Goal: Information Seeking & Learning: Learn about a topic

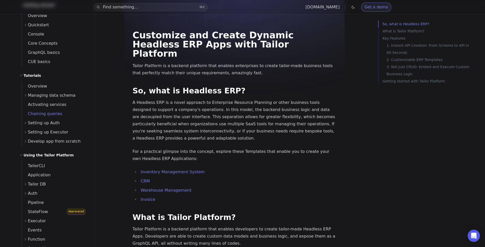
scroll to position [106, 0]
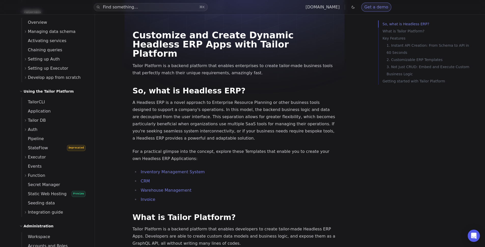
click at [37, 119] on span "Tailor DB" at bounding box center [37, 120] width 18 height 7
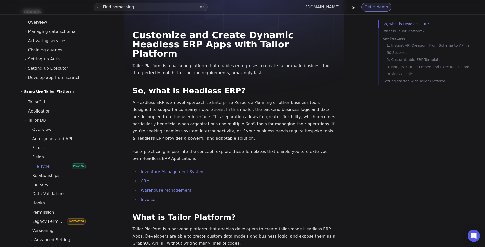
click at [42, 167] on span "File Type" at bounding box center [39, 166] width 22 height 5
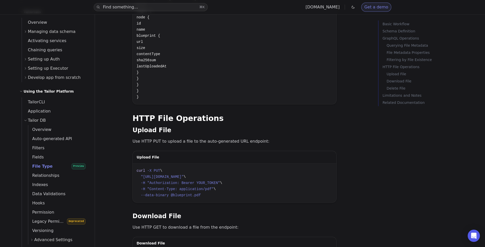
scroll to position [838, 0]
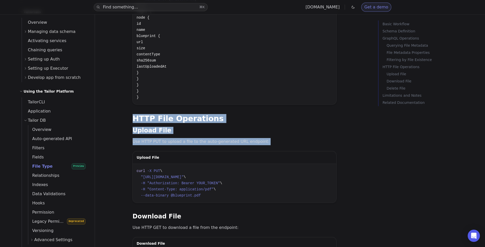
drag, startPoint x: 221, startPoint y: 104, endPoint x: 230, endPoint y: 133, distance: 30.6
click at [230, 138] on p "Use HTTP PUT to upload a file to the auto-generated URL endpoint:" at bounding box center [235, 141] width 204 height 7
drag, startPoint x: 230, startPoint y: 133, endPoint x: 217, endPoint y: 95, distance: 40.8
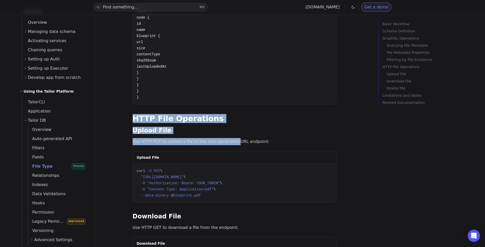
drag, startPoint x: 217, startPoint y: 95, endPoint x: 218, endPoint y: 129, distance: 34.9
click at [218, 138] on p "Use HTTP PUT to upload a file to the auto-generated URL endpoint:" at bounding box center [235, 141] width 204 height 7
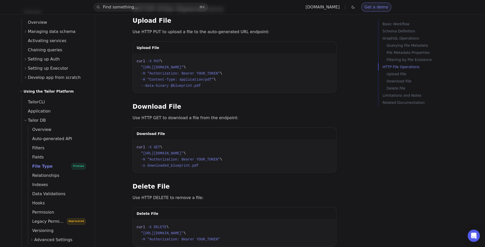
scroll to position [1122, 0]
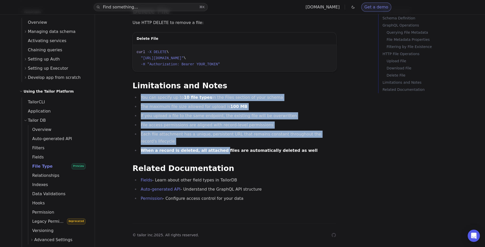
click at [214, 86] on h2 "Limitations and Notes" at bounding box center [235, 86] width 204 height 8
drag, startPoint x: 214, startPoint y: 85, endPoint x: 217, endPoint y: 146, distance: 61.0
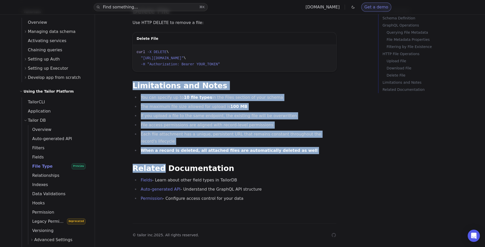
drag, startPoint x: 219, startPoint y: 152, endPoint x: 221, endPoint y: 75, distance: 77.7
drag, startPoint x: 221, startPoint y: 75, endPoint x: 230, endPoint y: 149, distance: 75.1
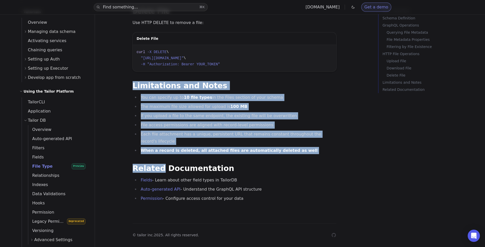
drag, startPoint x: 236, startPoint y: 186, endPoint x: 240, endPoint y: 199, distance: 13.9
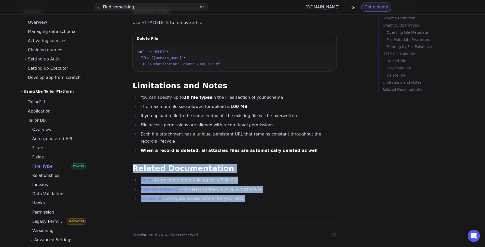
drag, startPoint x: 243, startPoint y: 201, endPoint x: 229, endPoint y: 155, distance: 47.9
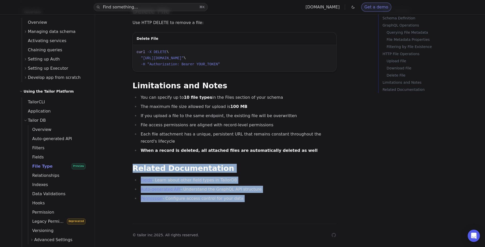
drag, startPoint x: 229, startPoint y: 155, endPoint x: 240, endPoint y: 194, distance: 40.1
click at [240, 195] on li "Permission - Configure access control for your data" at bounding box center [237, 198] width 197 height 7
click at [233, 148] on strong "When a record is deleted, all attached files are automatically deleted as well" at bounding box center [229, 150] width 177 height 5
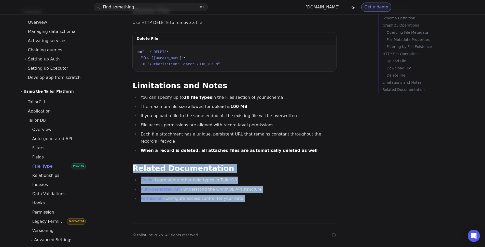
drag, startPoint x: 235, startPoint y: 171, endPoint x: 242, endPoint y: 194, distance: 23.6
click at [242, 195] on li "Permission - Configure access control for your data" at bounding box center [237, 198] width 197 height 7
drag, startPoint x: 242, startPoint y: 194, endPoint x: 238, endPoint y: 154, distance: 40.5
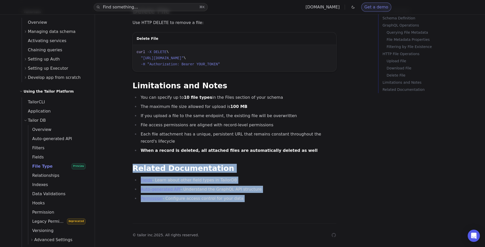
drag, startPoint x: 238, startPoint y: 154, endPoint x: 246, endPoint y: 207, distance: 53.9
click at [246, 195] on li "Permission - Configure access control for your data" at bounding box center [237, 198] width 197 height 7
drag, startPoint x: 246, startPoint y: 193, endPoint x: 239, endPoint y: 150, distance: 44.0
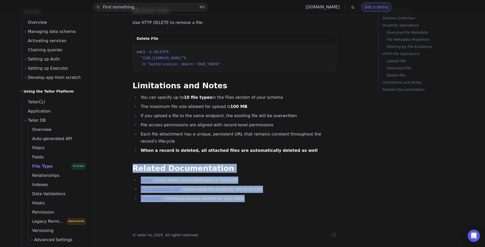
drag, startPoint x: 239, startPoint y: 150, endPoint x: 243, endPoint y: 193, distance: 43.7
click at [243, 195] on li "Permission - Configure access control for your data" at bounding box center [237, 198] width 197 height 7
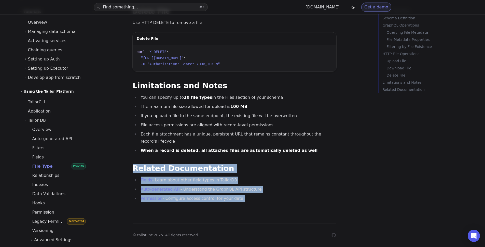
drag, startPoint x: 243, startPoint y: 193, endPoint x: 238, endPoint y: 152, distance: 41.5
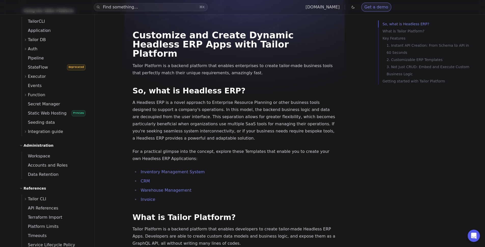
scroll to position [186, 0]
click at [51, 39] on div "Tailor DB" at bounding box center [56, 40] width 65 height 9
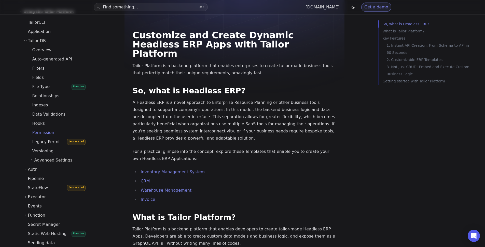
click at [47, 130] on span "Permission" at bounding box center [41, 132] width 26 height 5
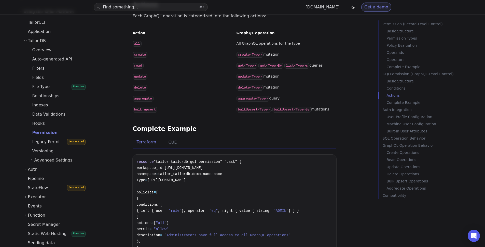
scroll to position [2120, 0]
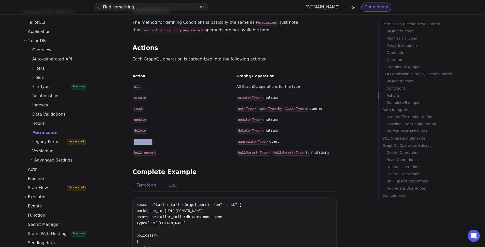
drag, startPoint x: 154, startPoint y: 114, endPoint x: 156, endPoint y: 108, distance: 6.4
click at [156, 136] on td "aggregate" at bounding box center [184, 141] width 102 height 11
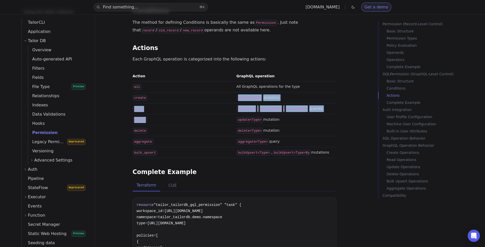
drag, startPoint x: 153, startPoint y: 63, endPoint x: 155, endPoint y: 93, distance: 30.1
click at [155, 93] on tbody "all All GraphQL operations for the type create create<Type> mutation read get<T…" at bounding box center [235, 119] width 204 height 77
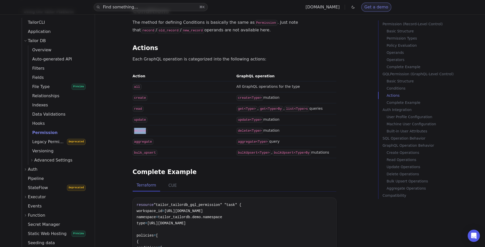
click at [157, 125] on td "delete" at bounding box center [184, 130] width 102 height 11
drag, startPoint x: 157, startPoint y: 101, endPoint x: 155, endPoint y: 88, distance: 13.4
click at [155, 96] on tbody "all All GraphQL operations for the type create create<Type> mutation read get<T…" at bounding box center [235, 119] width 204 height 77
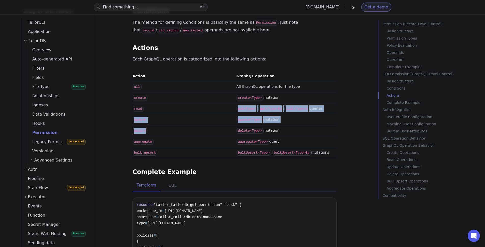
drag, startPoint x: 152, startPoint y: 80, endPoint x: 155, endPoint y: 102, distance: 22.0
click at [155, 102] on tbody "all All GraphQL operations for the type create create<Type> mutation read get<T…" at bounding box center [235, 119] width 204 height 77
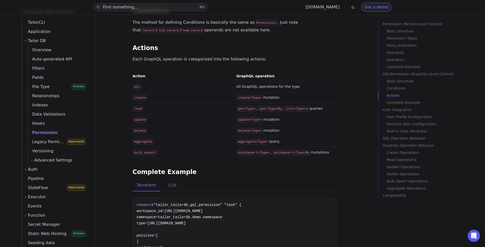
click at [158, 136] on td "aggregate" at bounding box center [184, 141] width 102 height 11
drag, startPoint x: 161, startPoint y: 109, endPoint x: 161, endPoint y: 90, distance: 19.1
click at [161, 91] on tbody "all All GraphQL operations for the type create create<Type> mutation read get<T…" at bounding box center [235, 119] width 204 height 77
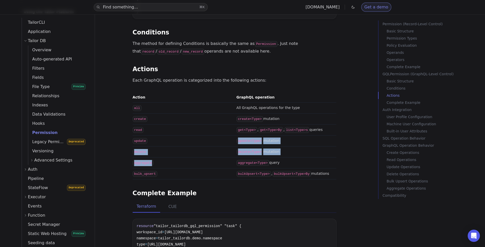
scroll to position [2071, 0]
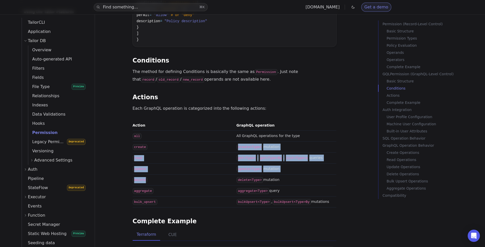
drag, startPoint x: 162, startPoint y: 118, endPoint x: 169, endPoint y: 150, distance: 32.7
click at [169, 150] on tbody "all All GraphQL operations for the type create create<Type> mutation read get<T…" at bounding box center [235, 168] width 204 height 77
click at [169, 174] on td "delete" at bounding box center [184, 179] width 102 height 11
drag, startPoint x: 179, startPoint y: 129, endPoint x: 182, endPoint y: 122, distance: 8.2
click at [182, 130] on tbody "all All GraphQL operations for the type create create<Type> mutation read get<T…" at bounding box center [235, 168] width 204 height 77
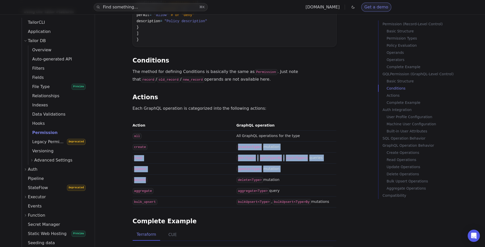
click at [182, 141] on td "create" at bounding box center [184, 146] width 102 height 11
drag, startPoint x: 185, startPoint y: 130, endPoint x: 190, endPoint y: 158, distance: 28.2
click at [190, 158] on tbody "all All GraphQL operations for the type create create<Type> mutation read get<T…" at bounding box center [235, 168] width 204 height 77
click at [190, 185] on td "aggregate" at bounding box center [184, 190] width 102 height 11
drag, startPoint x: 186, startPoint y: 120, endPoint x: 198, endPoint y: 149, distance: 31.4
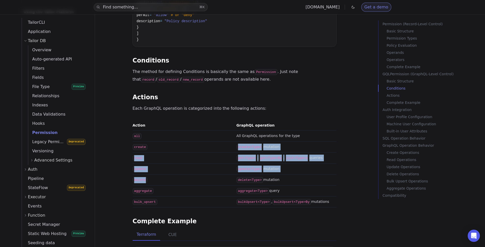
click at [198, 149] on tbody "all All GraphQL operations for the type create create<Type> mutation read get<T…" at bounding box center [235, 168] width 204 height 77
click at [198, 174] on td "delete" at bounding box center [184, 179] width 102 height 11
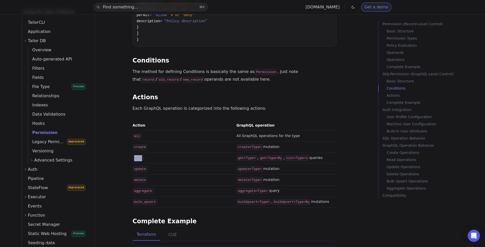
drag, startPoint x: 147, startPoint y: 130, endPoint x: 146, endPoint y: 125, distance: 5.6
click at [146, 152] on td "read" at bounding box center [184, 157] width 102 height 11
drag, startPoint x: 146, startPoint y: 125, endPoint x: 148, endPoint y: 137, distance: 12.9
click at [148, 137] on tbody "all All GraphQL operations for the type create create<Type> mutation read get<T…" at bounding box center [235, 168] width 204 height 77
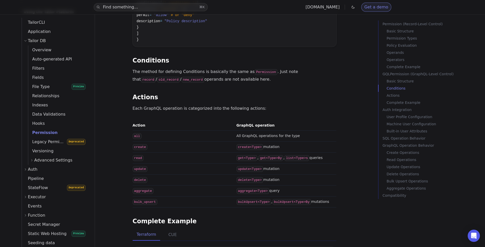
click at [155, 133] on tbody "all All GraphQL operations for the type create create<Type> mutation read get<T…" at bounding box center [235, 168] width 204 height 77
drag, startPoint x: 175, startPoint y: 133, endPoint x: 178, endPoint y: 122, distance: 11.5
click at [178, 130] on tbody "all All GraphQL operations for the type create create<Type> mutation read get<T…" at bounding box center [235, 168] width 204 height 77
click at [178, 141] on td "create" at bounding box center [184, 146] width 102 height 11
drag, startPoint x: 340, startPoint y: 131, endPoint x: 327, endPoint y: 123, distance: 15.6
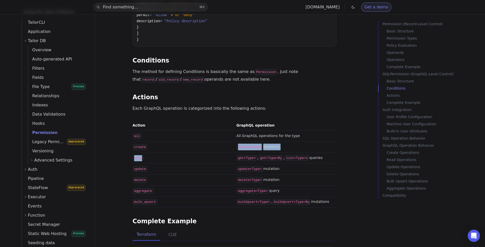
click at [327, 141] on td "create<Type> mutation" at bounding box center [286, 146] width 102 height 11
drag, startPoint x: 327, startPoint y: 123, endPoint x: 327, endPoint y: 126, distance: 2.6
click at [327, 130] on tbody "all All GraphQL operations for the type create create<Type> mutation read get<T…" at bounding box center [235, 168] width 204 height 77
drag, startPoint x: 327, startPoint y: 127, endPoint x: 324, endPoint y: 123, distance: 5.7
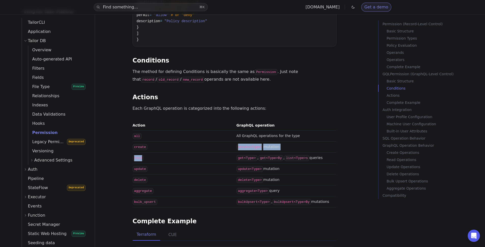
click at [324, 130] on tbody "all All GraphQL operations for the type create create<Type> mutation read get<T…" at bounding box center [235, 168] width 204 height 77
click at [324, 141] on td "create<Type> mutation" at bounding box center [286, 146] width 102 height 11
drag, startPoint x: 324, startPoint y: 123, endPoint x: 326, endPoint y: 132, distance: 10.1
click at [326, 132] on tbody "all All GraphQL operations for the type create create<Type> mutation read get<T…" at bounding box center [235, 168] width 204 height 77
click at [326, 152] on td "get<Type> , get<Type>By , list<Type>s queries" at bounding box center [286, 157] width 102 height 11
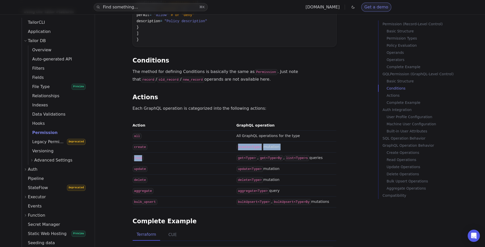
drag, startPoint x: 326, startPoint y: 132, endPoint x: 325, endPoint y: 125, distance: 7.5
click at [325, 152] on td "get<Type> , get<Type>By , list<Type>s queries" at bounding box center [286, 157] width 102 height 11
drag, startPoint x: 325, startPoint y: 125, endPoint x: 326, endPoint y: 129, distance: 3.8
click at [326, 152] on td "get<Type> , get<Type>By , list<Type>s queries" at bounding box center [286, 157] width 102 height 11
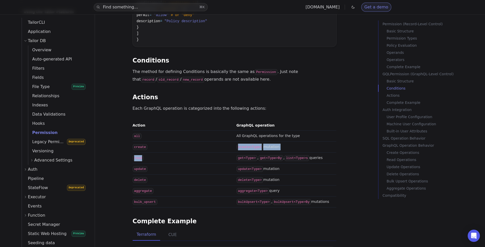
click at [326, 152] on td "get<Type> , get<Type>By , list<Type>s queries" at bounding box center [286, 157] width 102 height 11
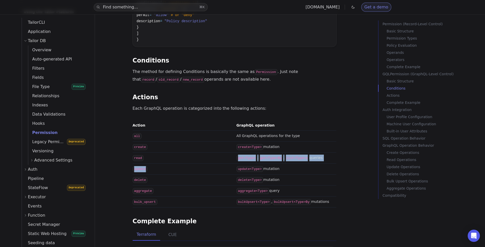
drag, startPoint x: 206, startPoint y: 127, endPoint x: 230, endPoint y: 138, distance: 26.3
click at [230, 138] on tbody "all All GraphQL operations for the type create create<Type> mutation read get<T…" at bounding box center [235, 168] width 204 height 77
click at [239, 166] on code "update<Type>" at bounding box center [250, 169] width 27 height 6
drag, startPoint x: 246, startPoint y: 136, endPoint x: 241, endPoint y: 127, distance: 10.0
click at [241, 130] on tbody "all All GraphQL operations for the type create create<Type> mutation read get<T…" at bounding box center [235, 168] width 204 height 77
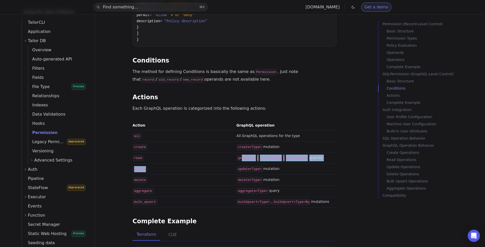
click at [241, 155] on code "get<Type>" at bounding box center [247, 158] width 21 height 6
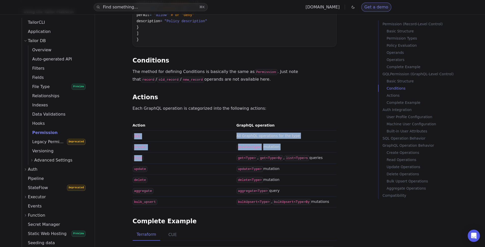
drag, startPoint x: 150, startPoint y: 104, endPoint x: 152, endPoint y: 127, distance: 22.5
click at [152, 130] on tbody "all All GraphQL operations for the type create create<Type> mutation read get<T…" at bounding box center [235, 168] width 204 height 77
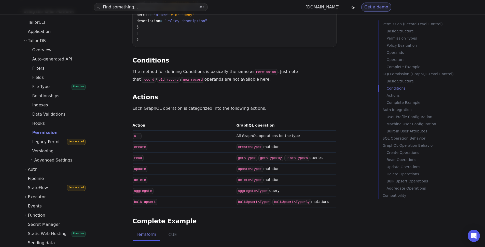
click at [152, 152] on td "read" at bounding box center [184, 157] width 102 height 11
drag, startPoint x: 152, startPoint y: 133, endPoint x: 151, endPoint y: 126, distance: 6.4
click at [151, 152] on td "read" at bounding box center [184, 157] width 102 height 11
drag, startPoint x: 151, startPoint y: 126, endPoint x: 191, endPoint y: 142, distance: 43.1
click at [152, 152] on td "read" at bounding box center [184, 157] width 102 height 11
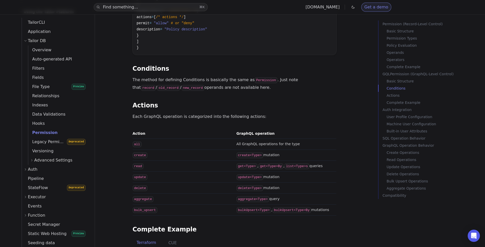
scroll to position [2063, 0]
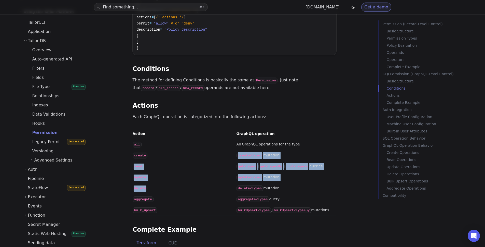
drag, startPoint x: 225, startPoint y: 128, endPoint x: 233, endPoint y: 157, distance: 29.8
click at [233, 157] on tbody "all All GraphQL operations for the type create create<Type> mutation read get<T…" at bounding box center [235, 177] width 204 height 77
click at [233, 183] on td "delete" at bounding box center [184, 188] width 102 height 11
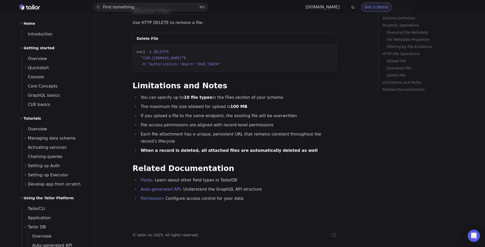
scroll to position [106, 0]
